Goal: Answer question/provide support

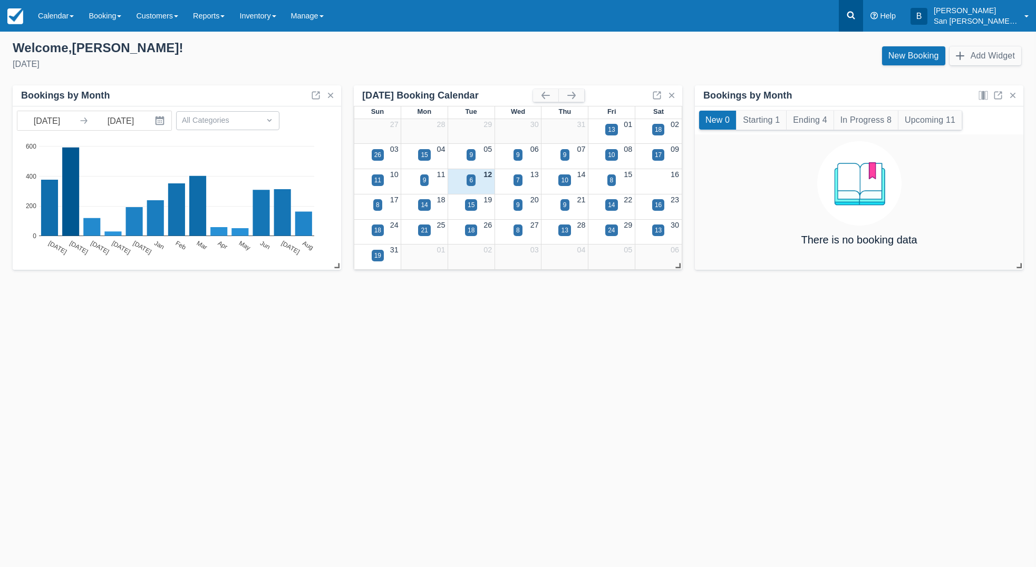
click at [856, 16] on icon at bounding box center [851, 15] width 11 height 11
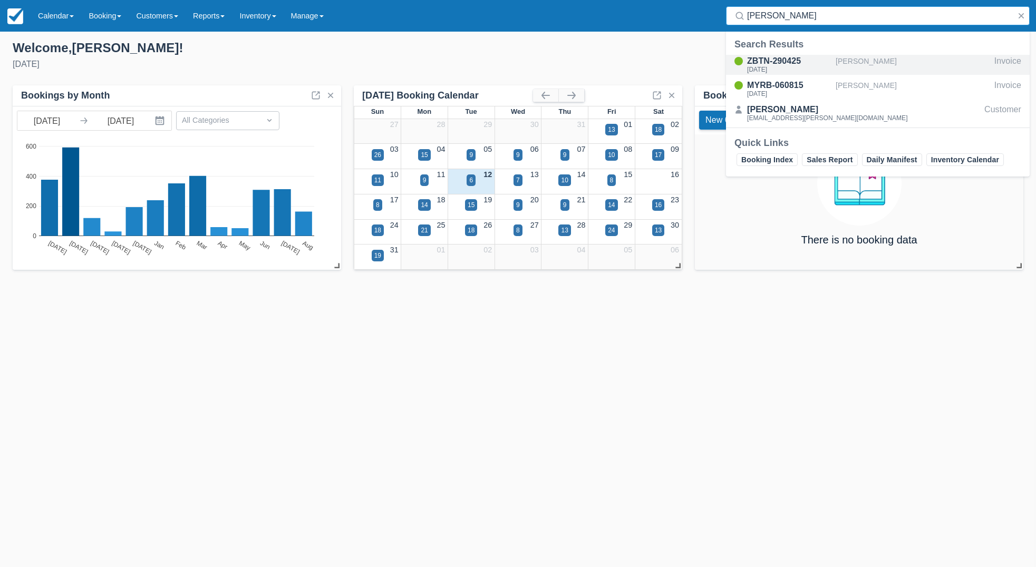
type input "pablo"
click at [762, 65] on div "ZBTN-290425" at bounding box center [789, 61] width 84 height 13
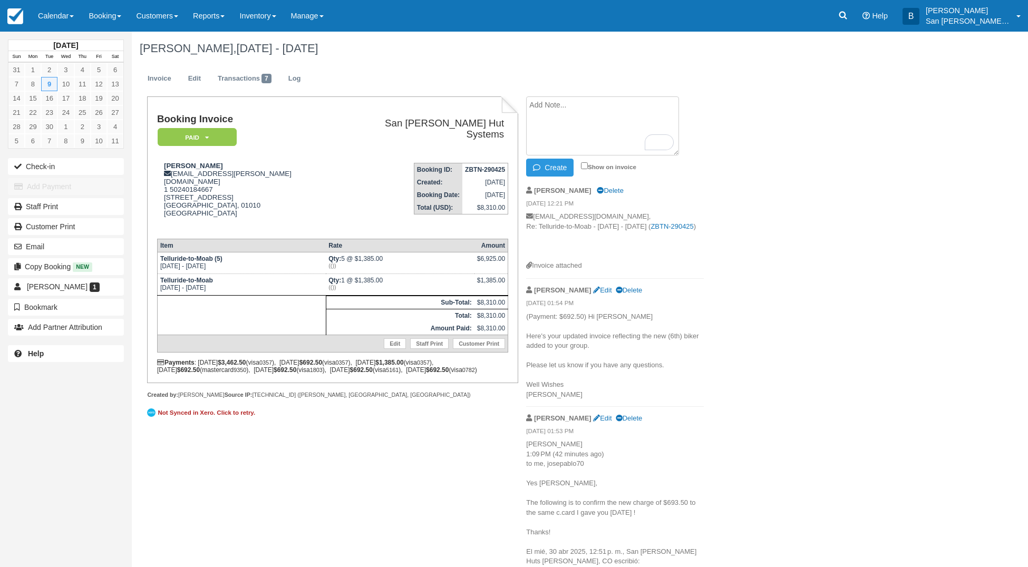
paste textarea "[PERSON_NAME] [DATE] 4:54 PM (15 hours ago) to me Hi. I TOLD in Advance the add…"
type textarea "[PERSON_NAME] [DATE] 4:54 PM (15 hours ago) to me Hi. I TOLD in Advance the add…"
click at [554, 168] on button "Create" at bounding box center [549, 168] width 47 height 18
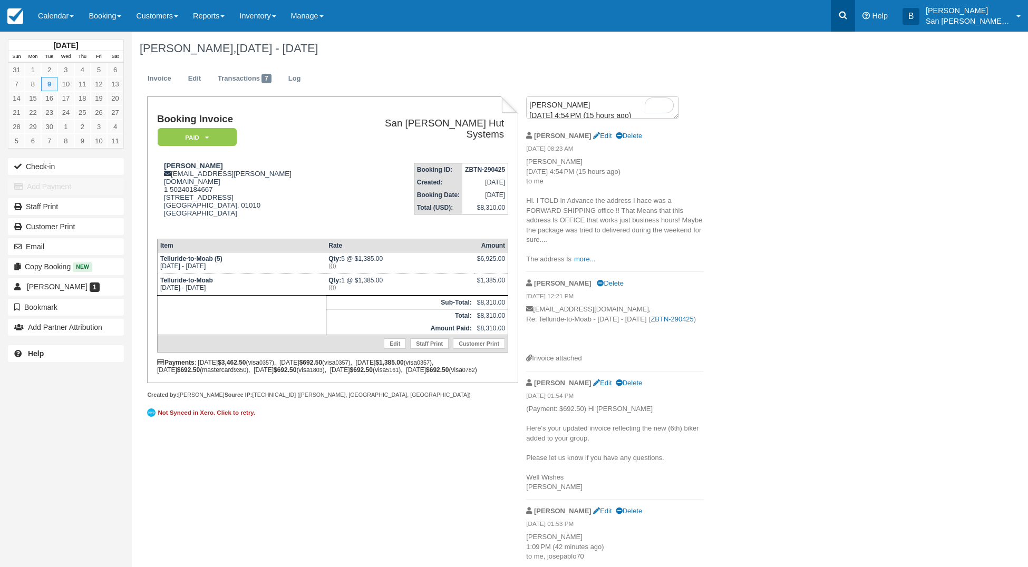
click at [855, 20] on link at bounding box center [843, 16] width 24 height 32
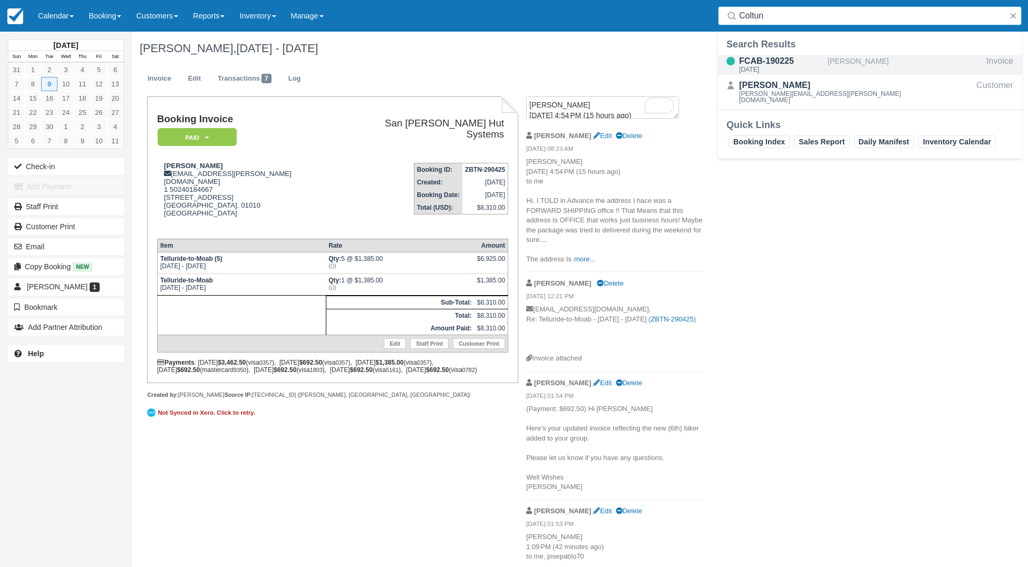
type input "Coltun"
click at [766, 67] on div "[DATE]" at bounding box center [781, 69] width 84 height 6
